Goal: Navigation & Orientation: Find specific page/section

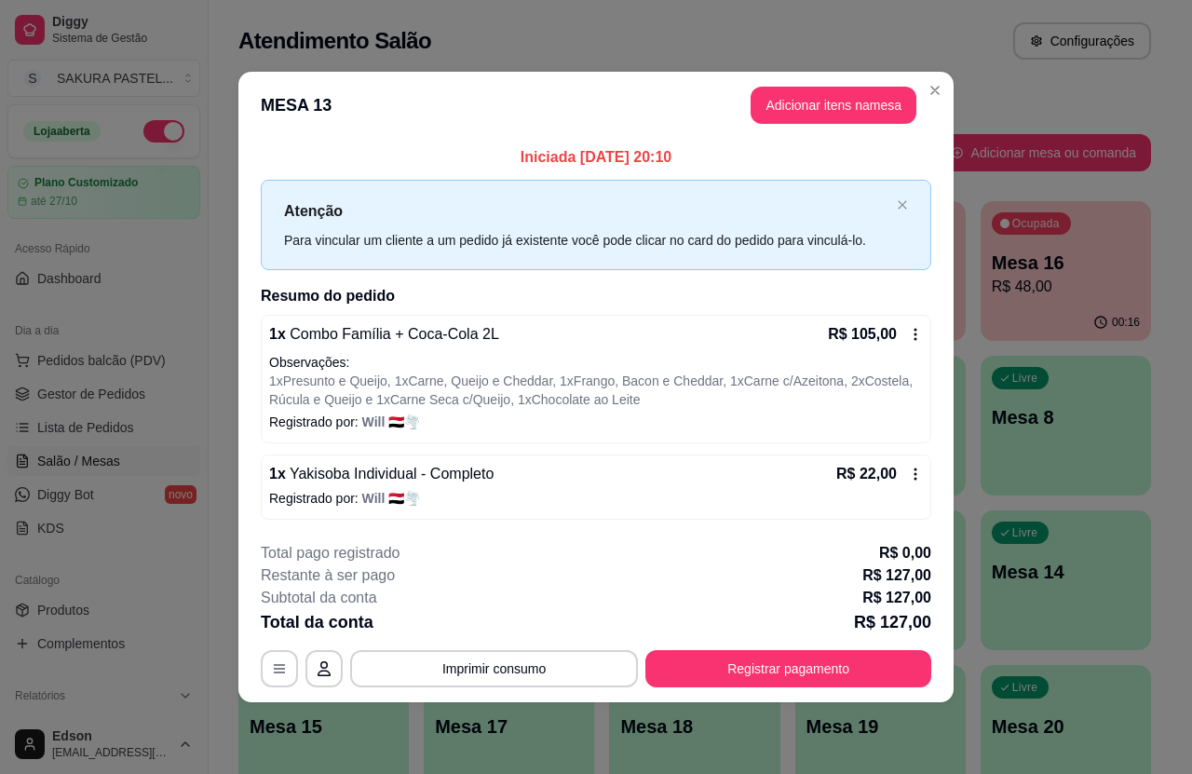
scroll to position [44, 0]
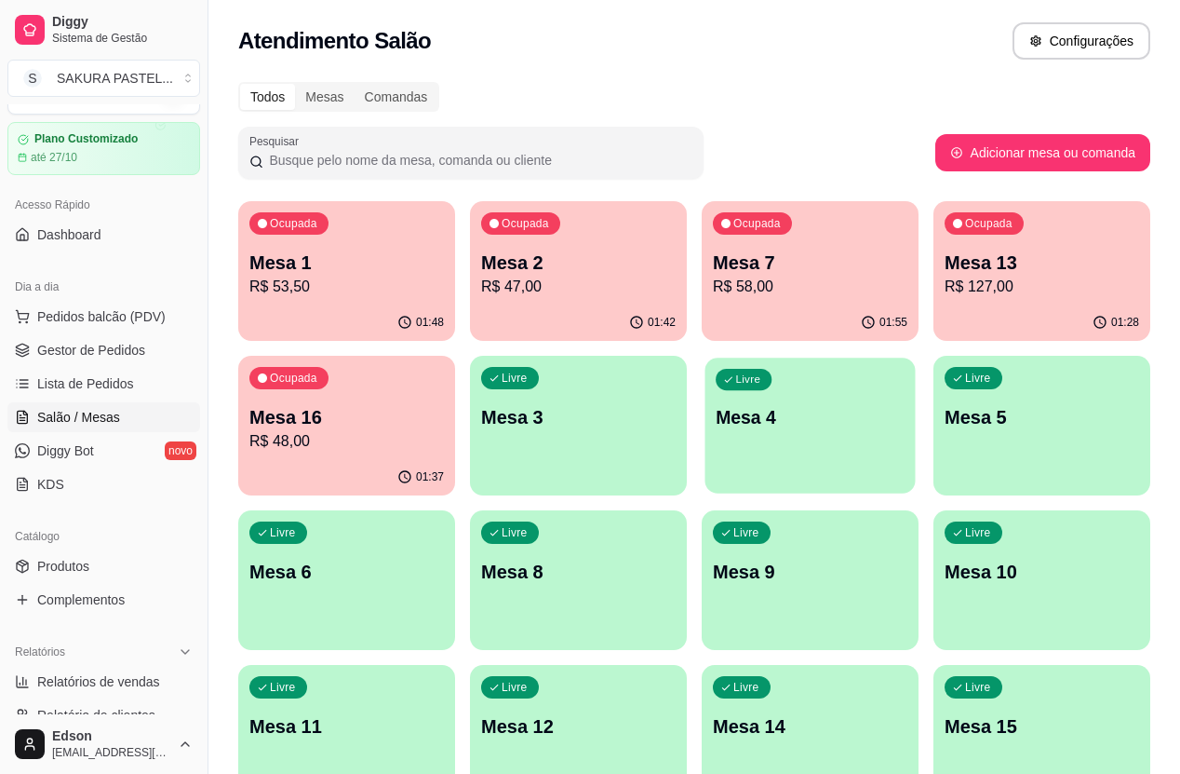
click at [716, 417] on p "Mesa 4" at bounding box center [810, 417] width 189 height 25
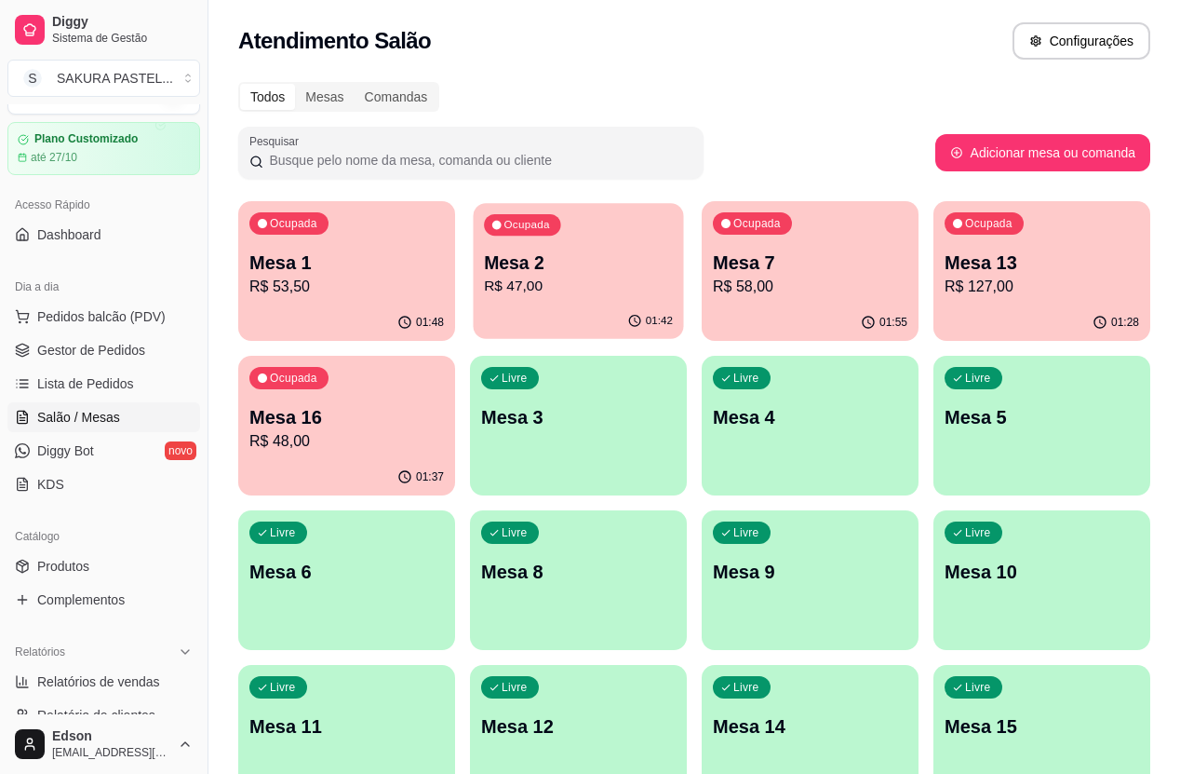
click at [533, 242] on div "Ocupada Mesa 2 R$ 47,00" at bounding box center [578, 253] width 210 height 101
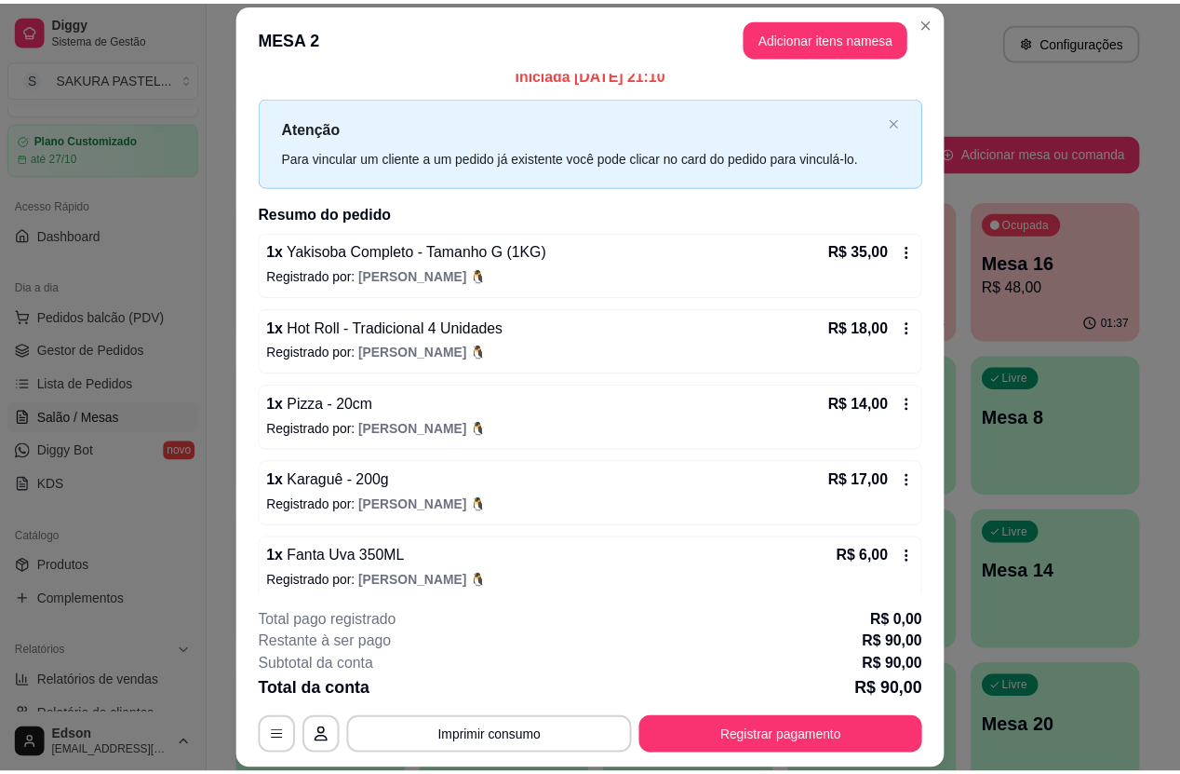
scroll to position [27, 0]
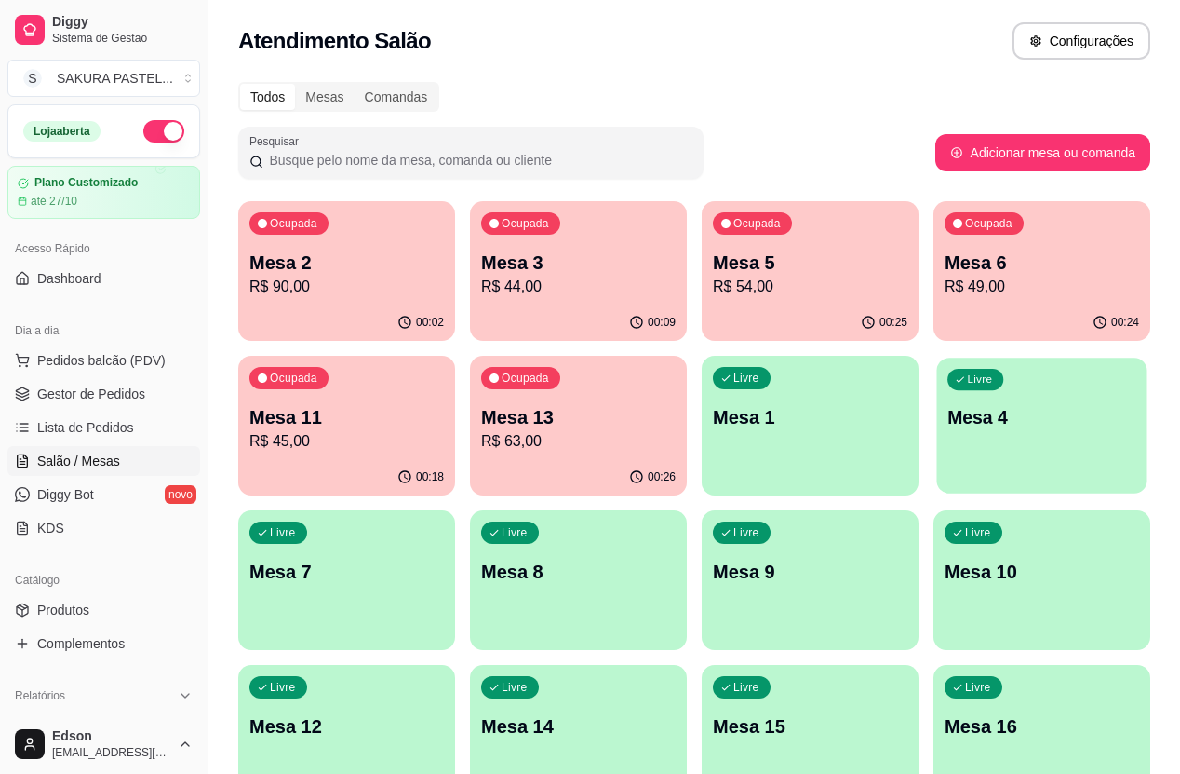
click at [948, 405] on p "Mesa 4" at bounding box center [1042, 417] width 189 height 25
click at [342, 247] on div "Ocupada Mesa 2 R$ 90,00" at bounding box center [346, 252] width 217 height 103
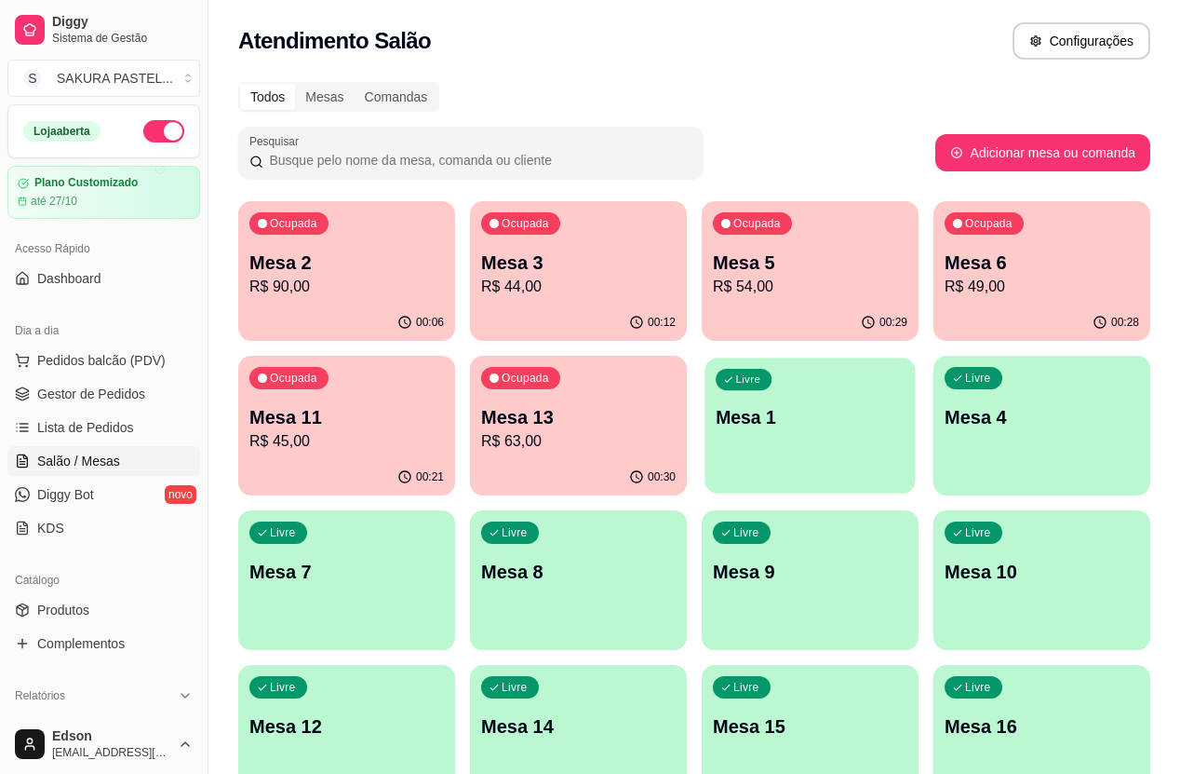
click at [705, 465] on div "Livre Mesa 1" at bounding box center [810, 415] width 210 height 114
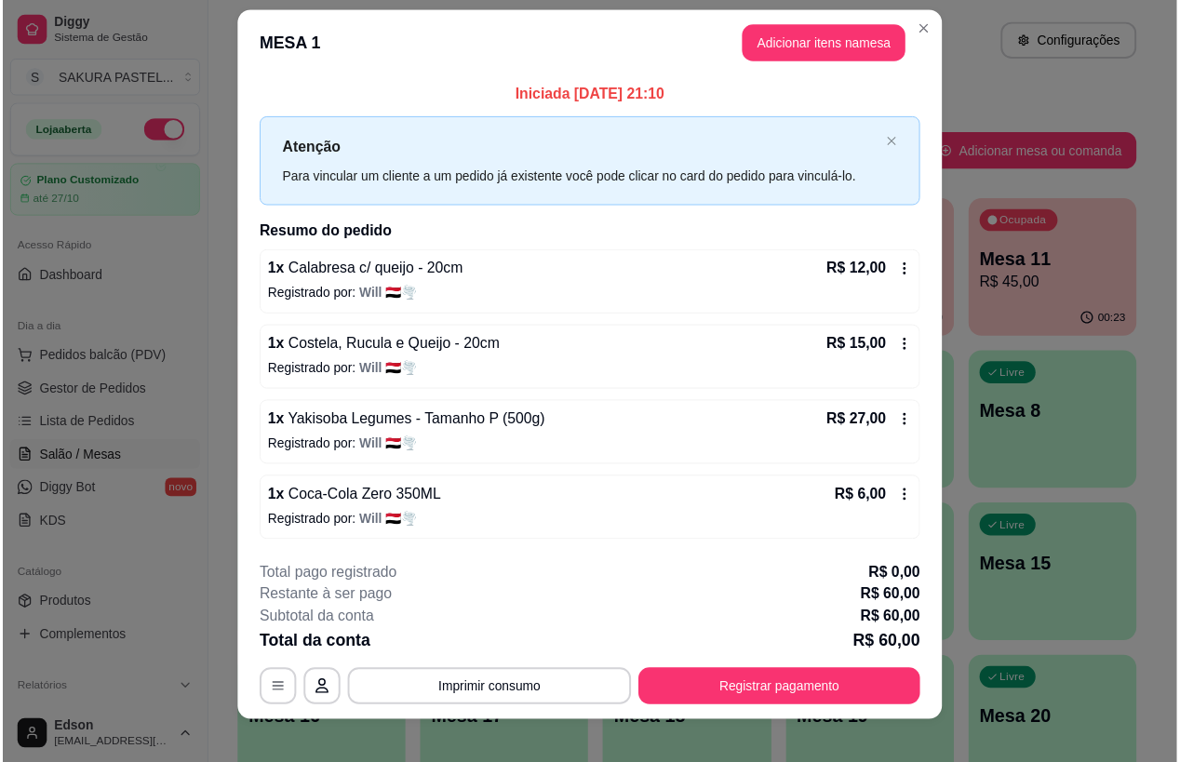
scroll to position [31, 0]
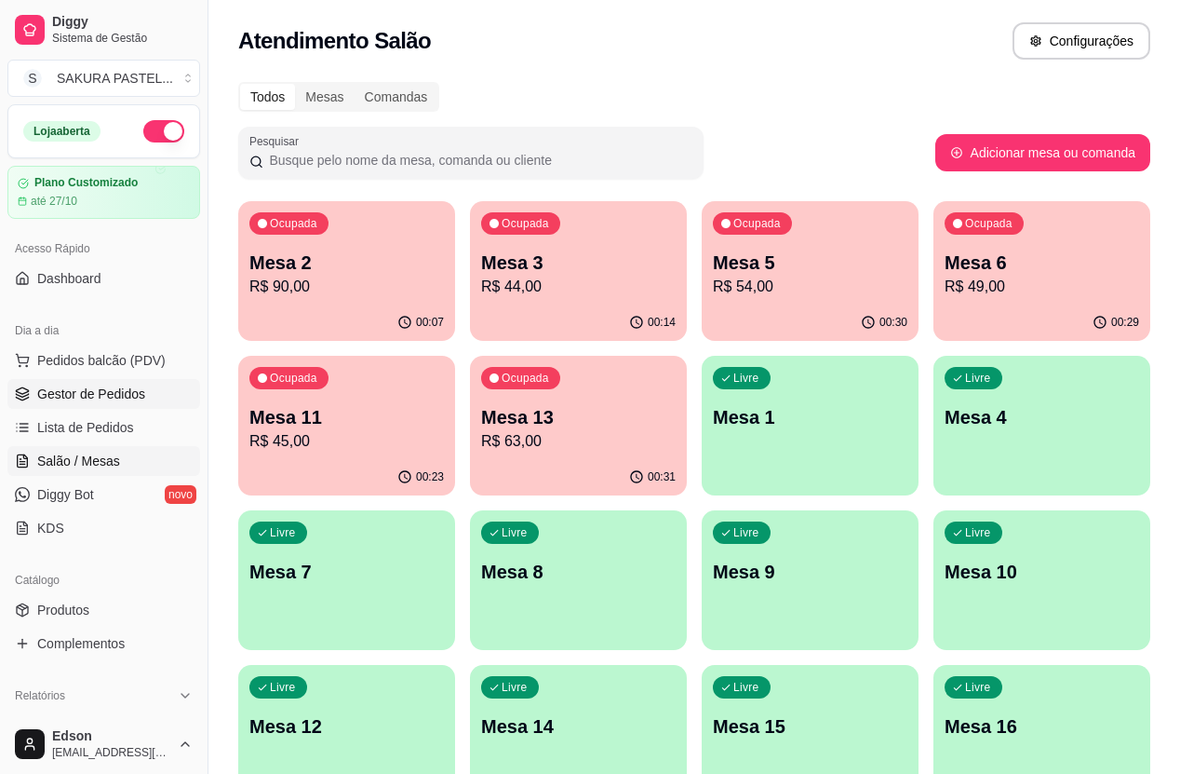
click at [88, 390] on span "Gestor de Pedidos" at bounding box center [91, 393] width 108 height 19
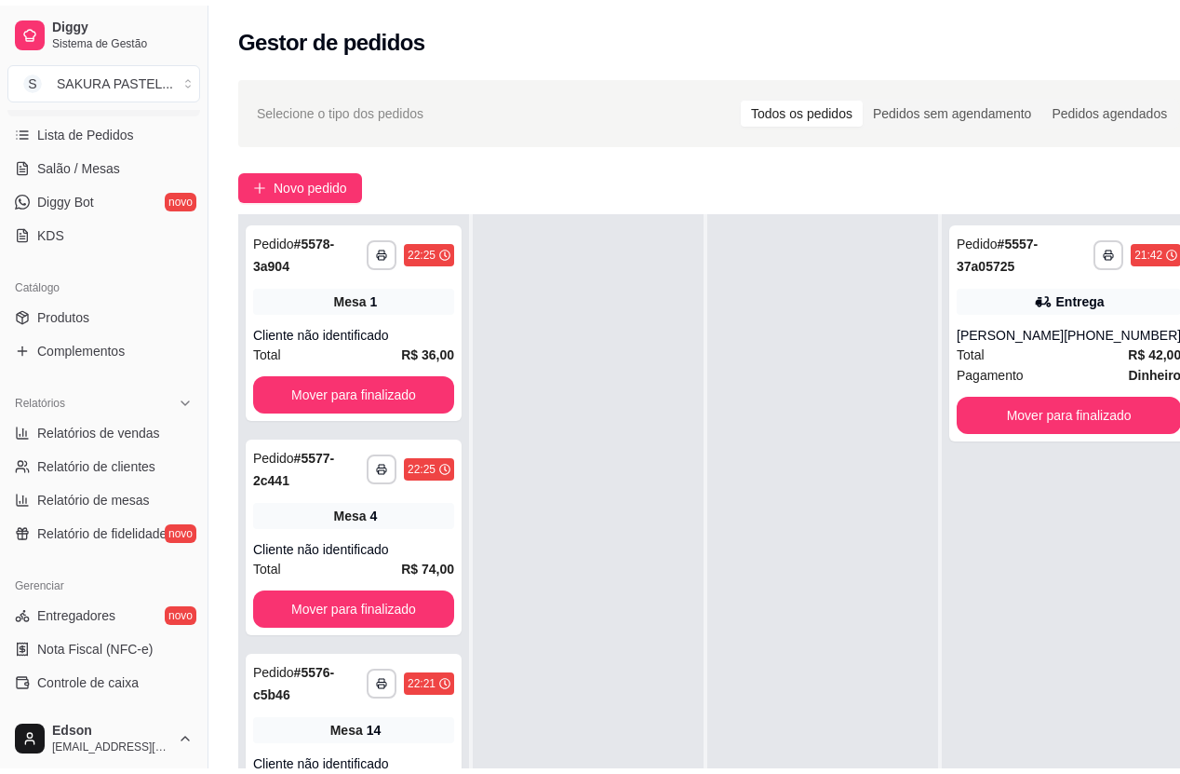
scroll to position [372, 0]
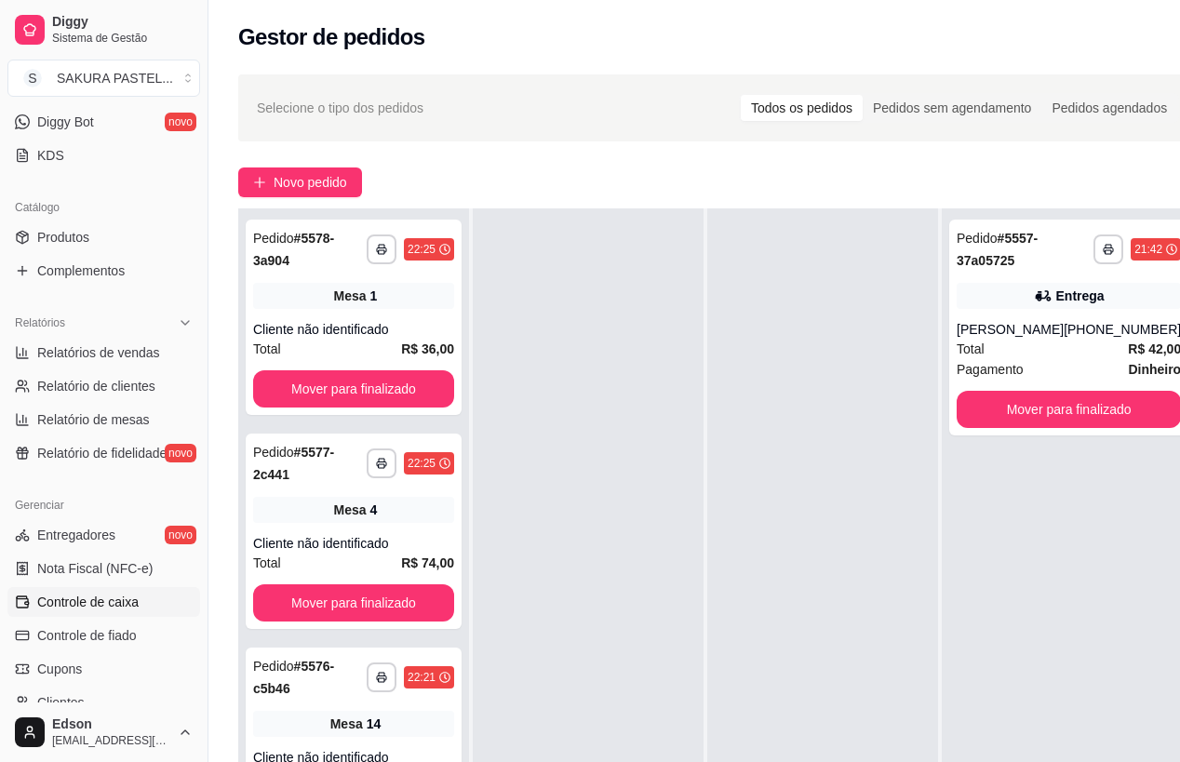
click at [109, 599] on span "Controle de caixa" at bounding box center [87, 602] width 101 height 19
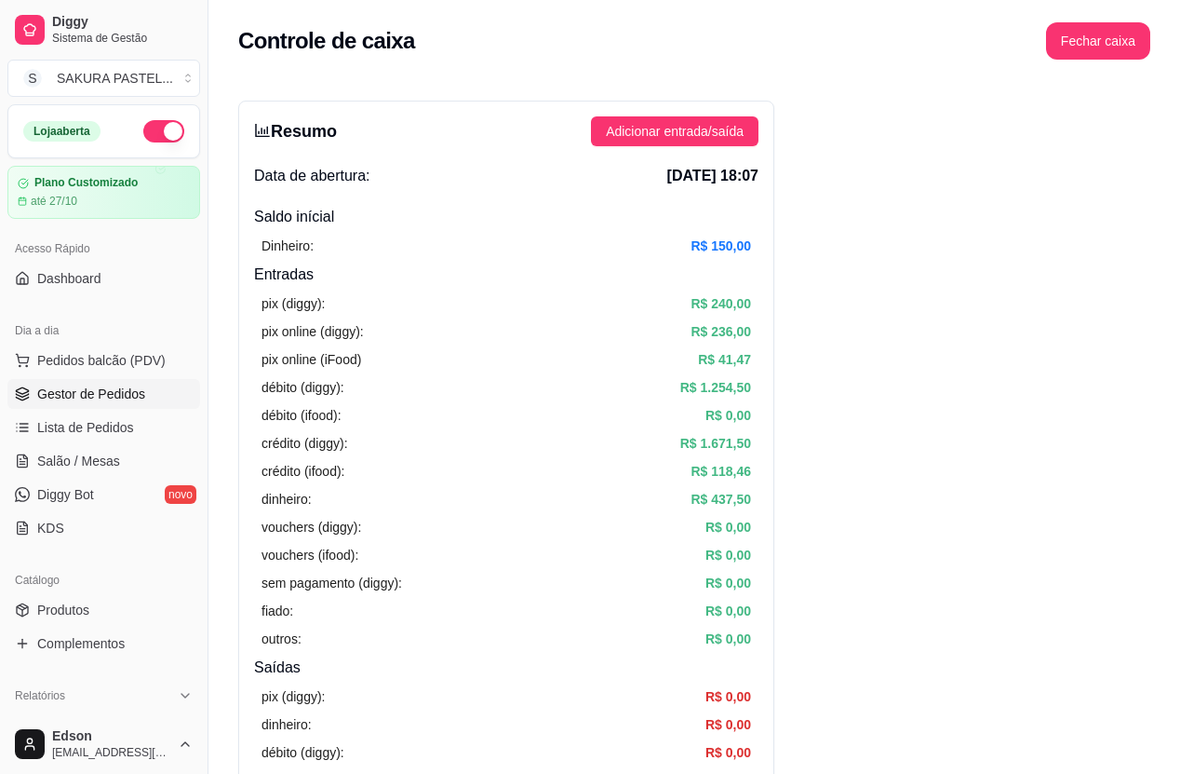
click at [115, 401] on span "Gestor de Pedidos" at bounding box center [91, 393] width 108 height 19
